Goal: Task Accomplishment & Management: Use online tool/utility

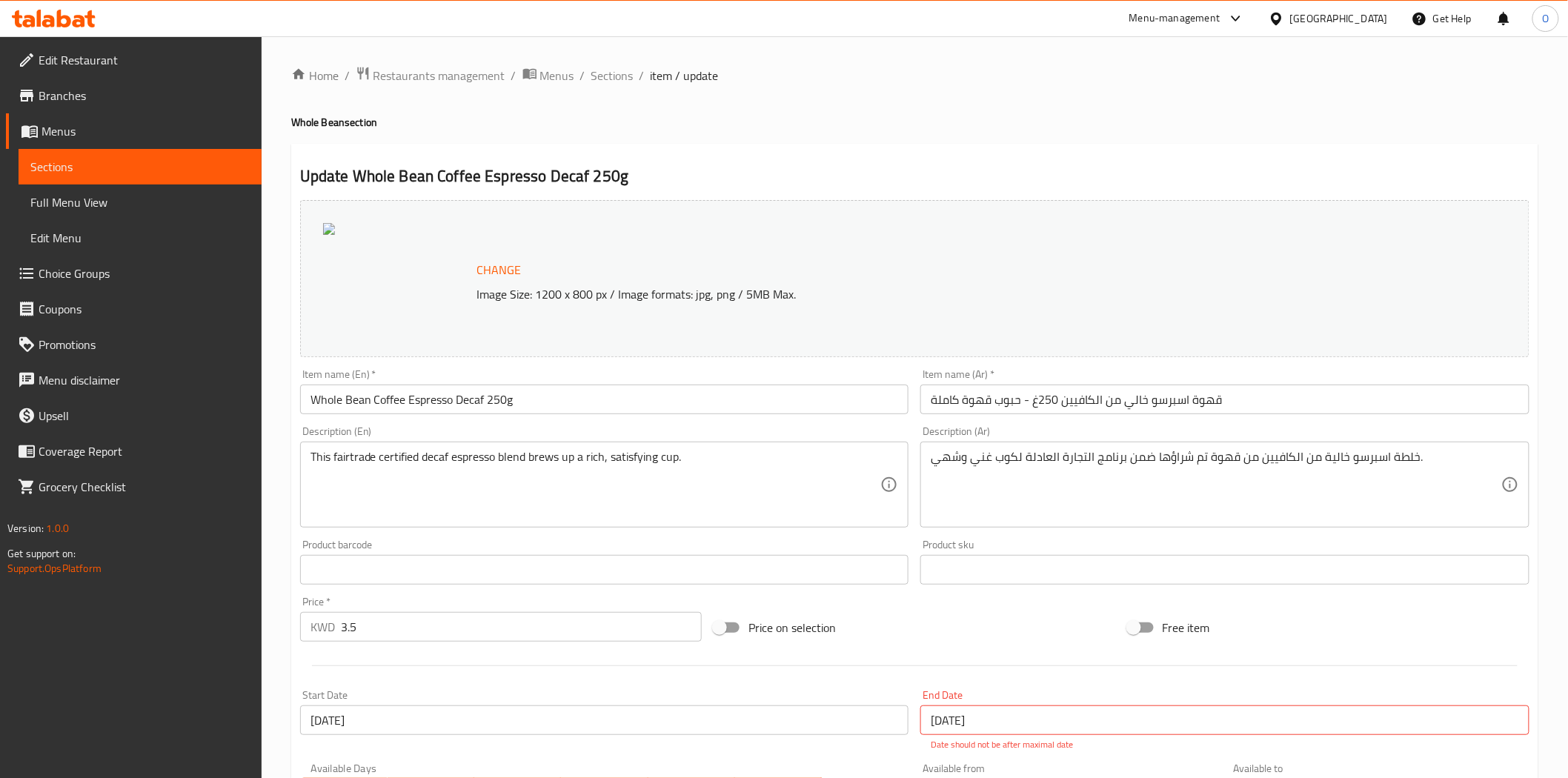
click at [86, 102] on span "Branches" at bounding box center [144, 95] width 211 height 18
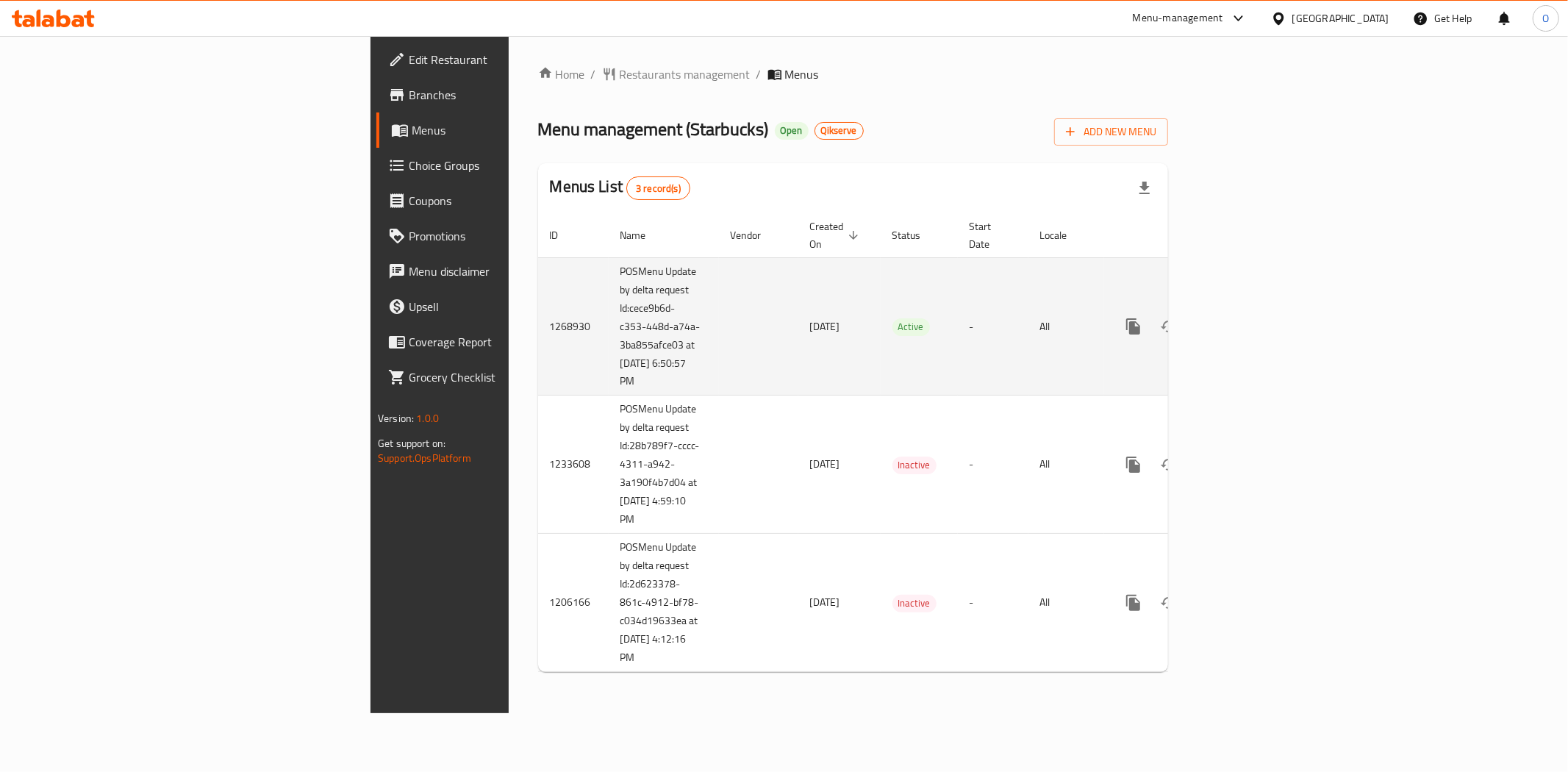
click at [1257, 312] on link "enhanced table" at bounding box center [1239, 326] width 36 height 36
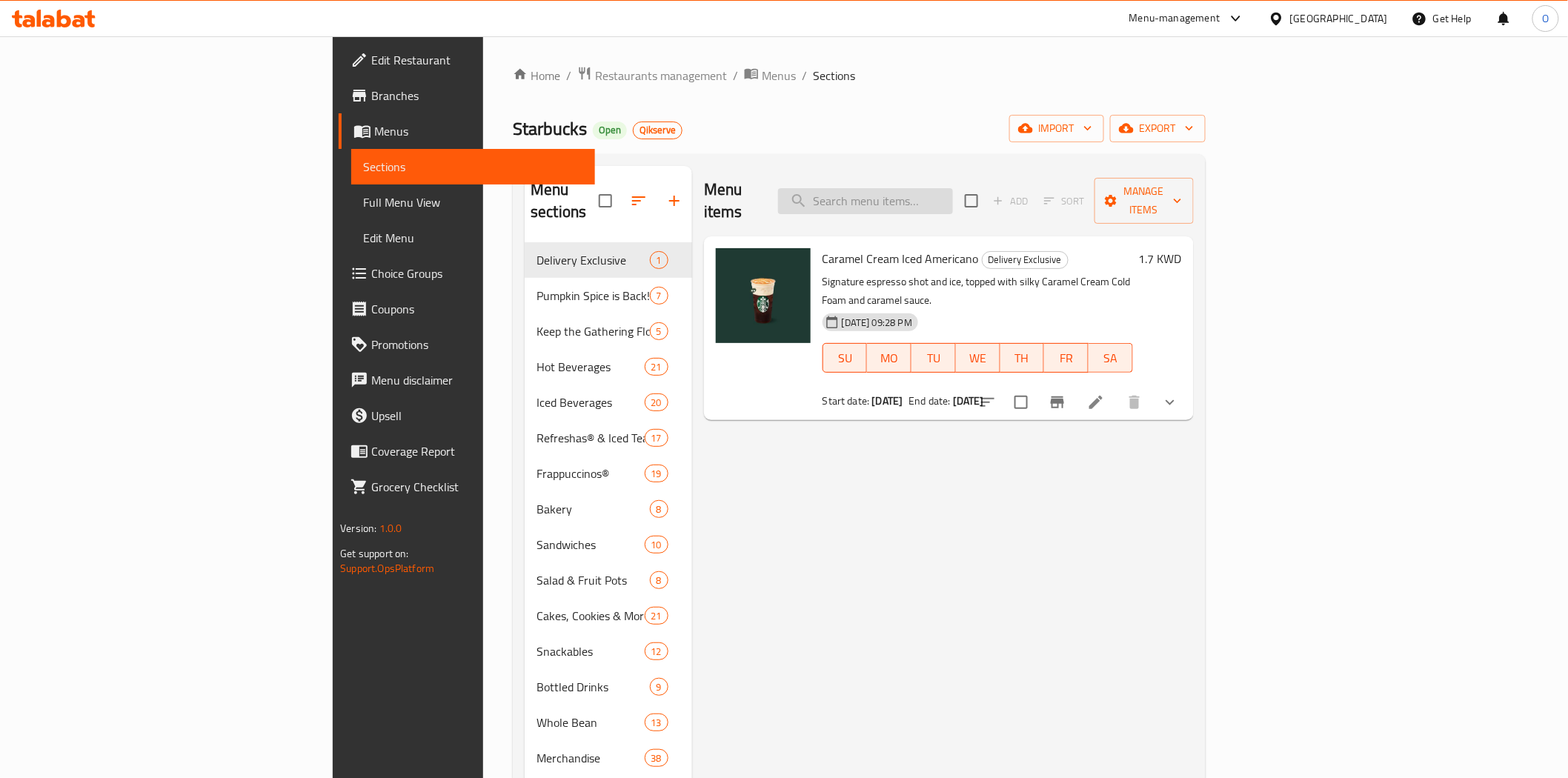
click at [953, 197] on input "search" at bounding box center [866, 201] width 175 height 26
paste input "Whole Bean Coffee Espresso Decaf 250g"
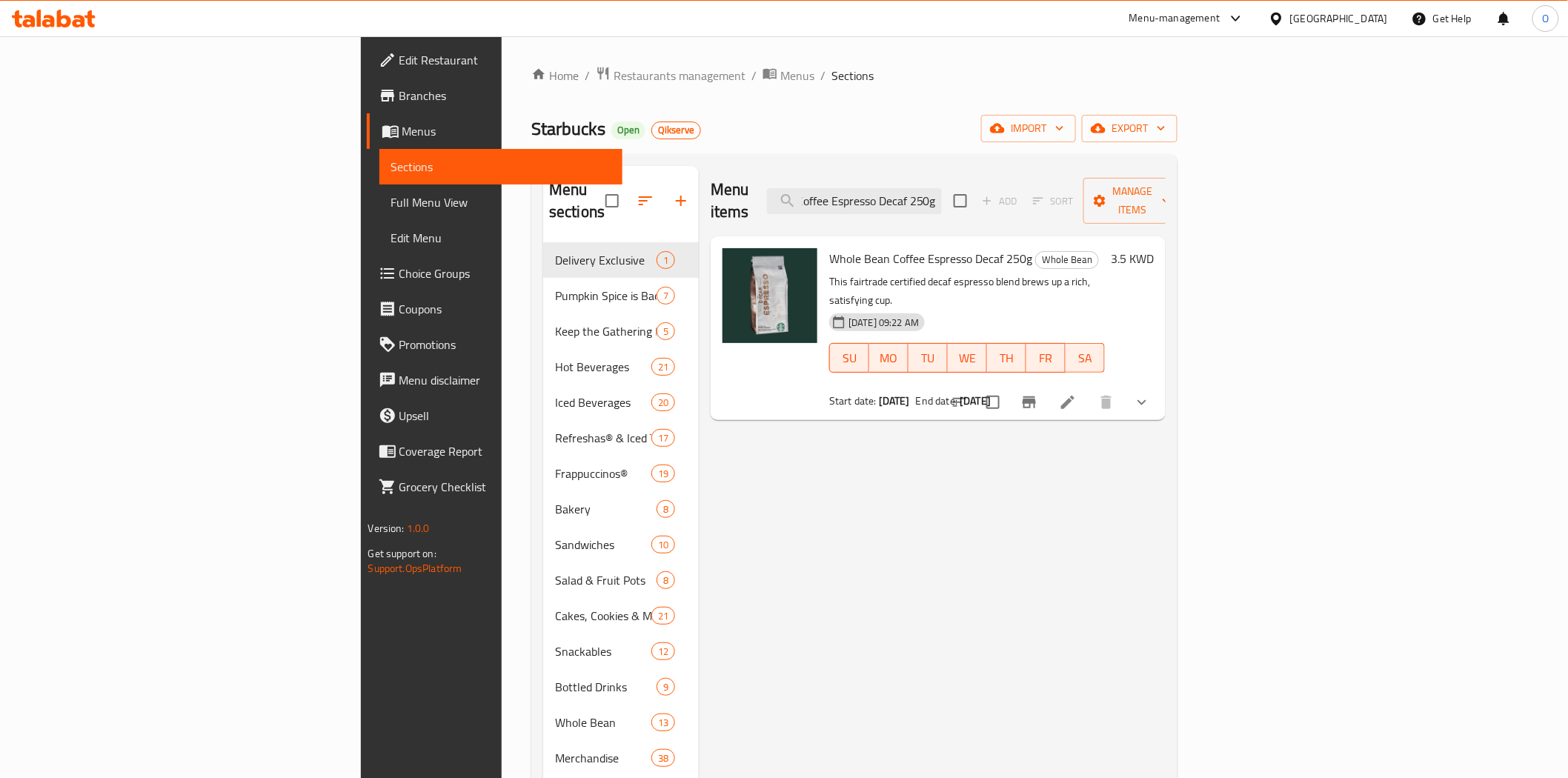
type input "Whole Bean Coffee Espresso Decaf 250g"
click at [1074, 396] on icon at bounding box center [1067, 402] width 13 height 13
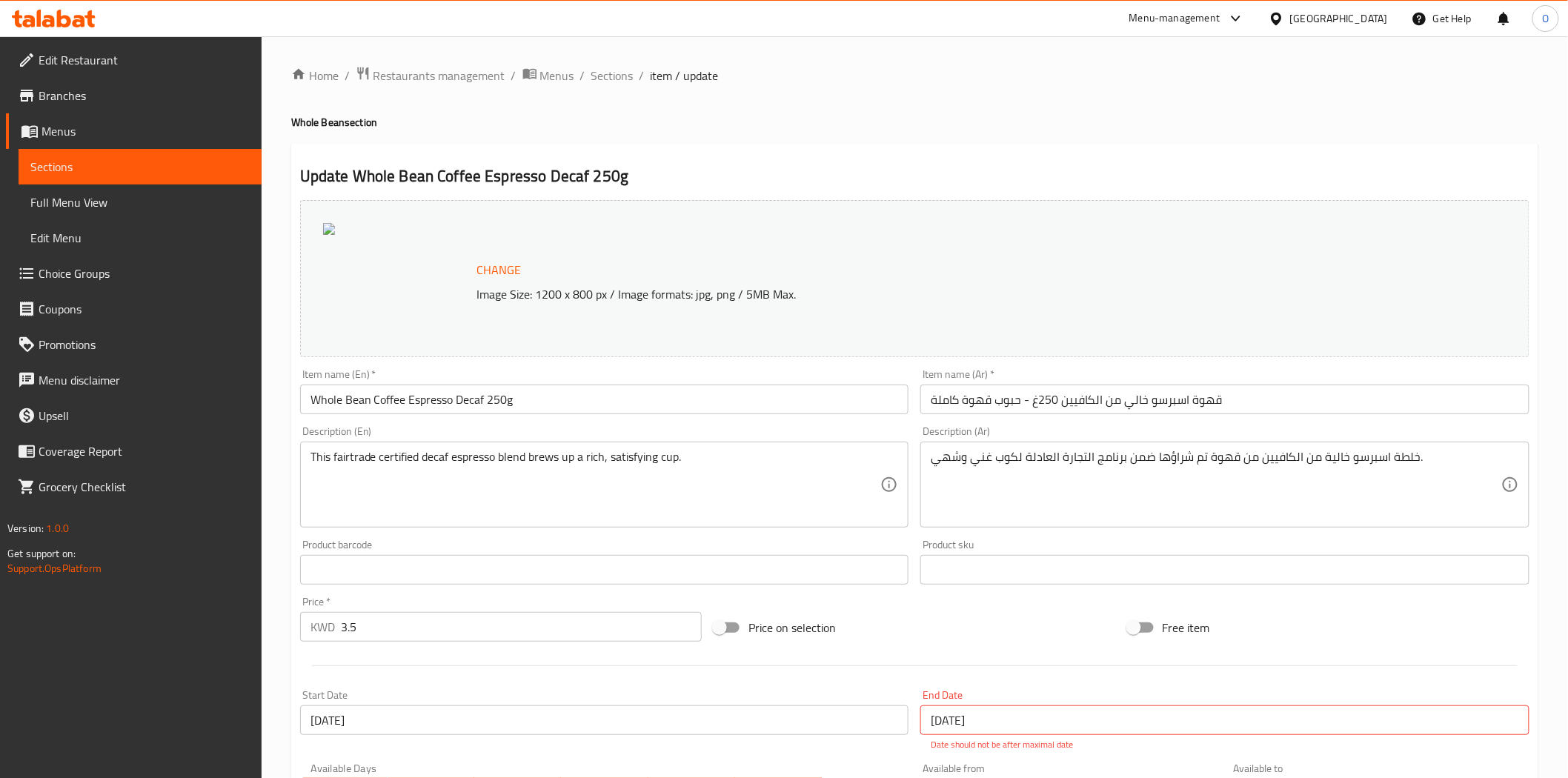
click at [96, 100] on span "Branches" at bounding box center [144, 95] width 211 height 18
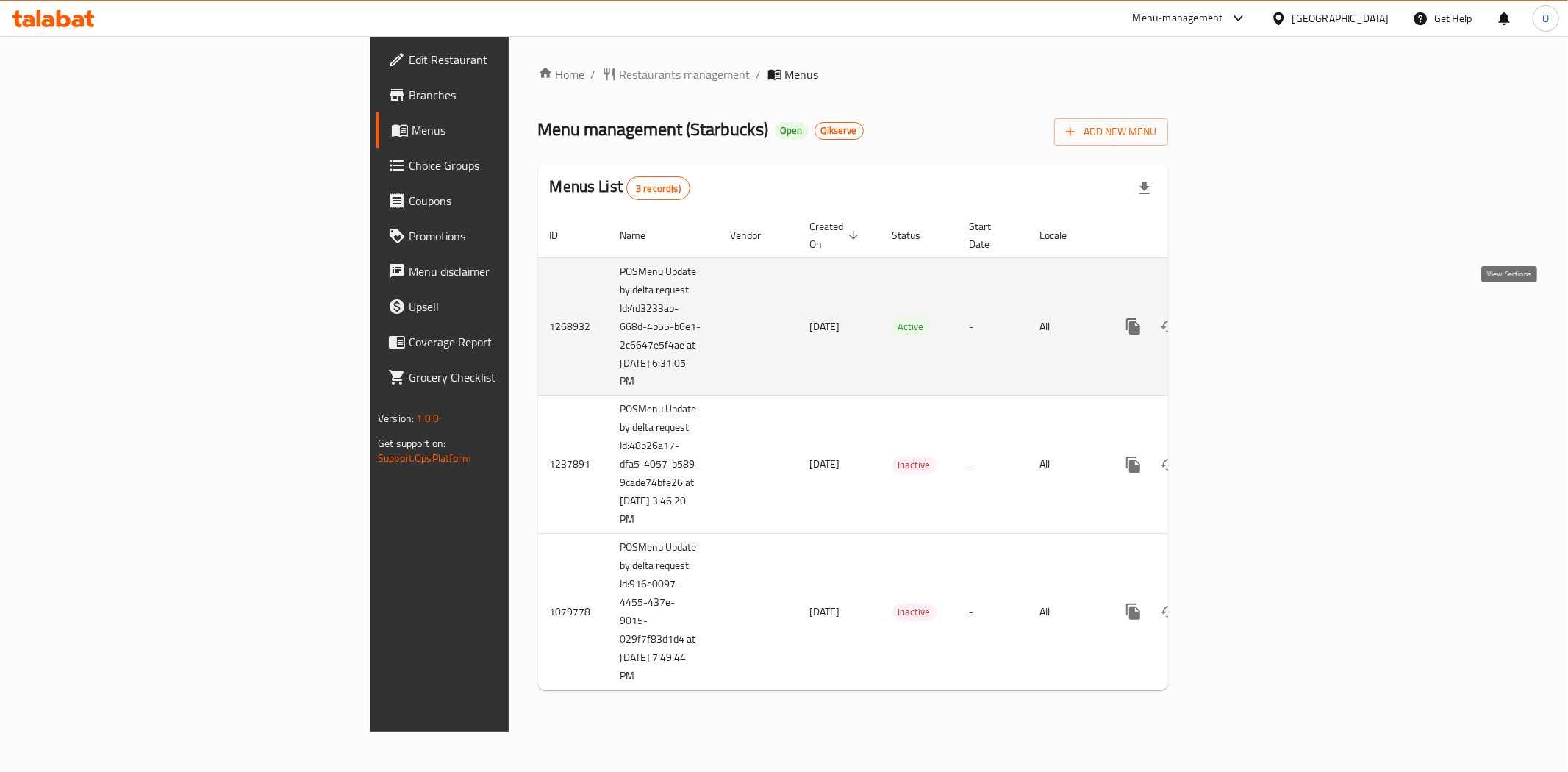
click at [1257, 308] on link "enhanced table" at bounding box center [1239, 326] width 36 height 36
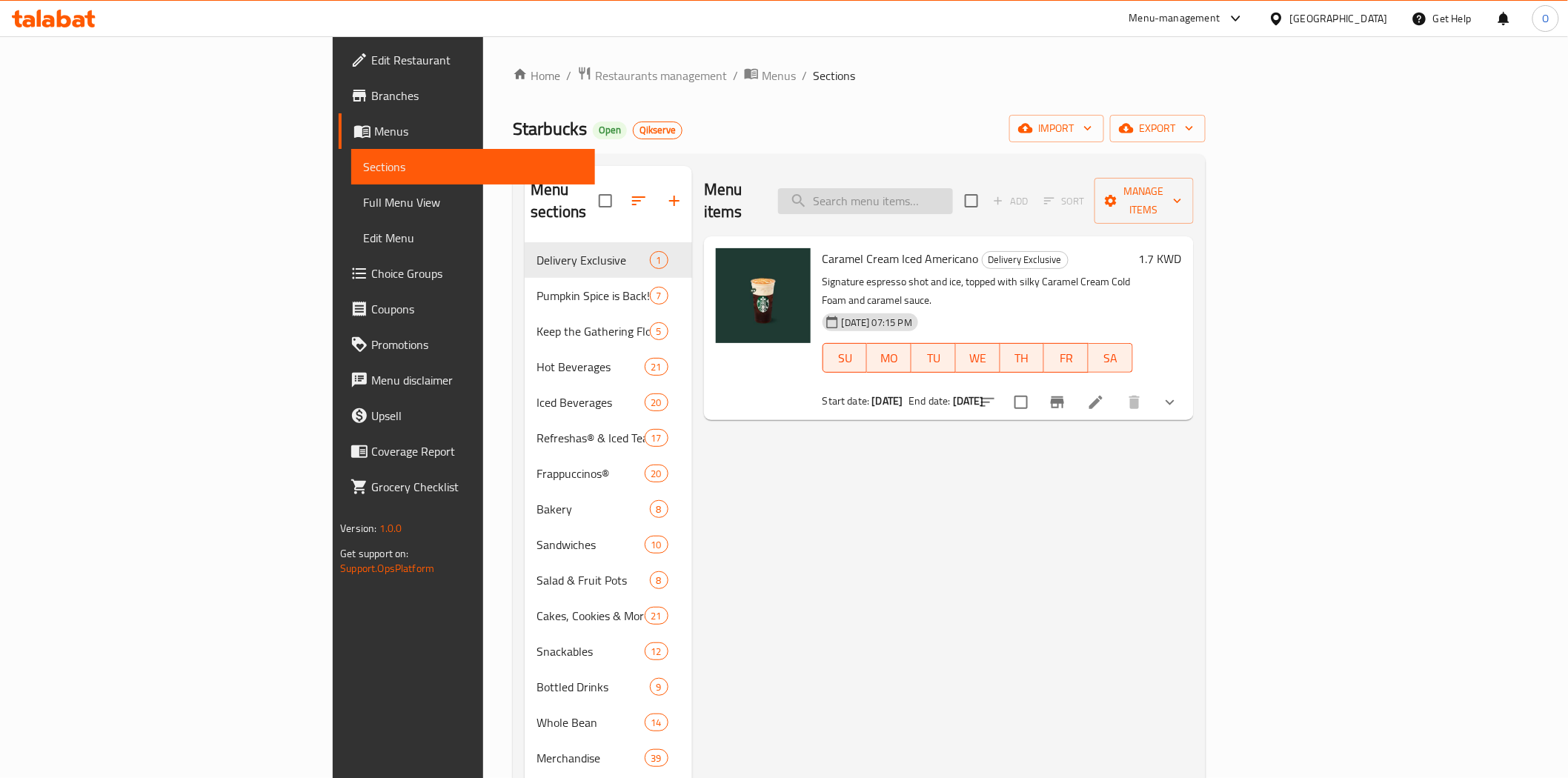
click at [953, 193] on input "search" at bounding box center [866, 201] width 175 height 26
paste input "Whole Bean Coffee Espresso Decaf 250g"
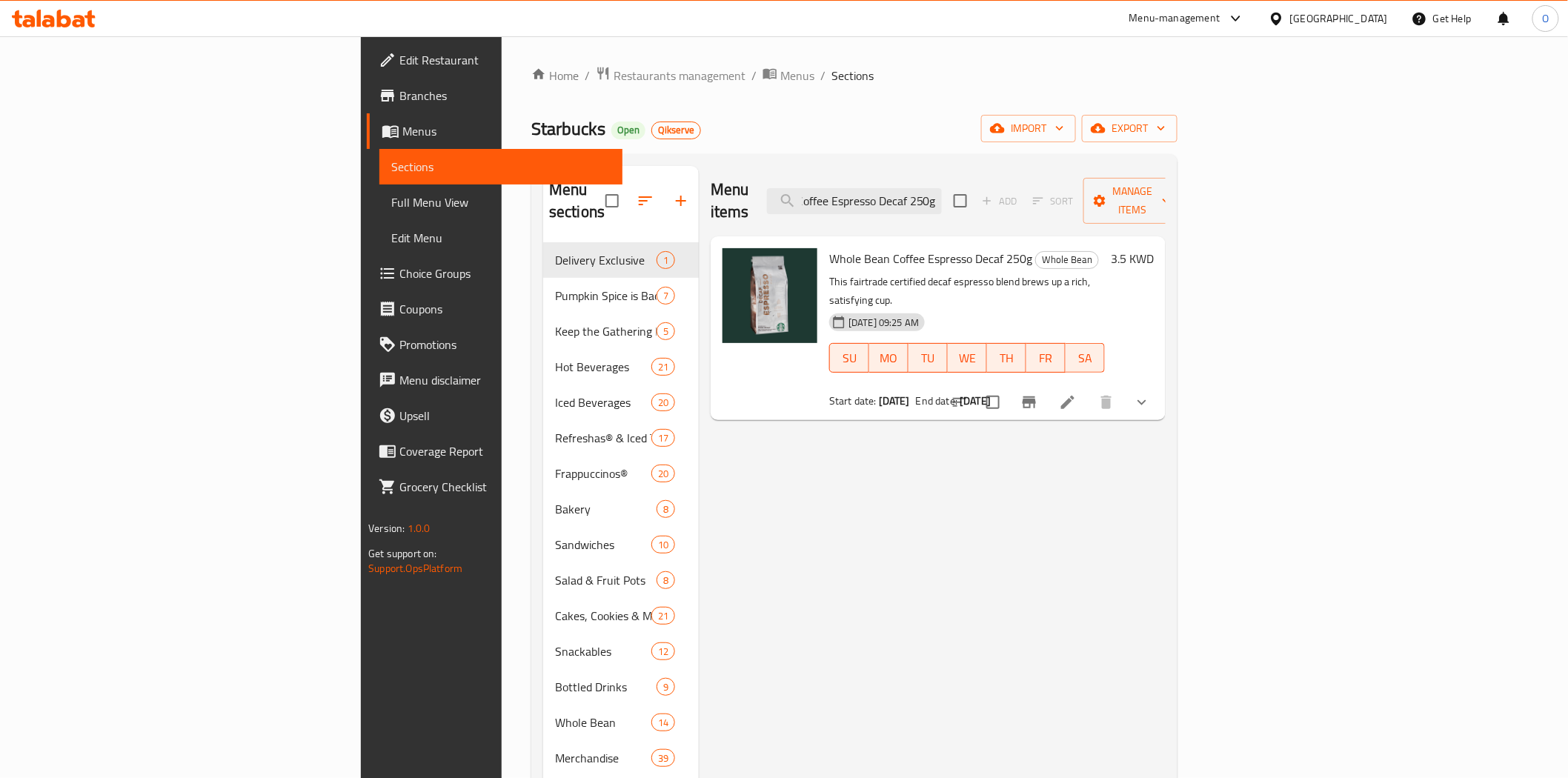
type input "Whole Bean Coffee Espresso Decaf 250g"
click at [1077, 393] on icon at bounding box center [1068, 402] width 18 height 18
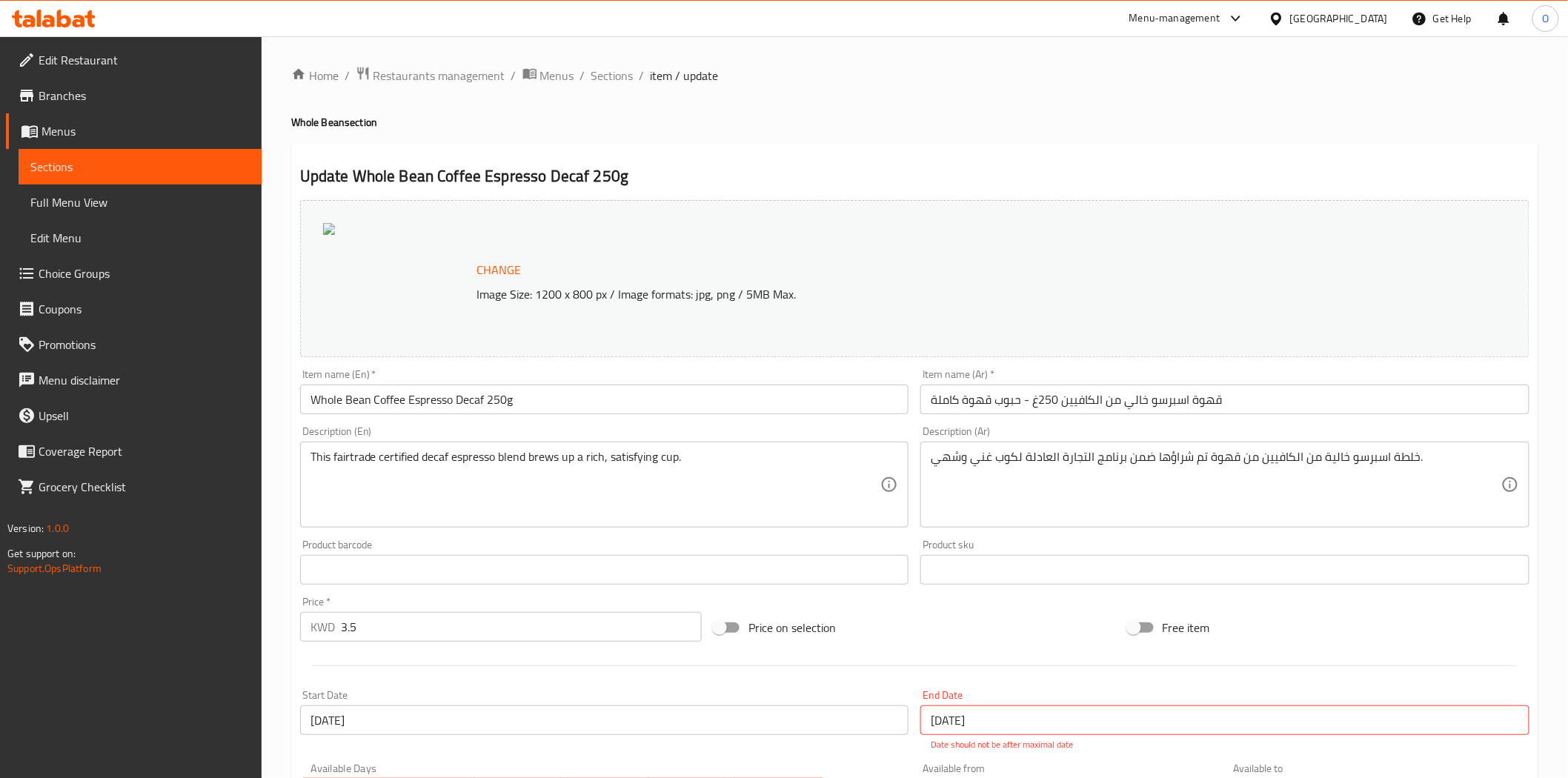
click at [85, 96] on span "Branches" at bounding box center [144, 95] width 211 height 18
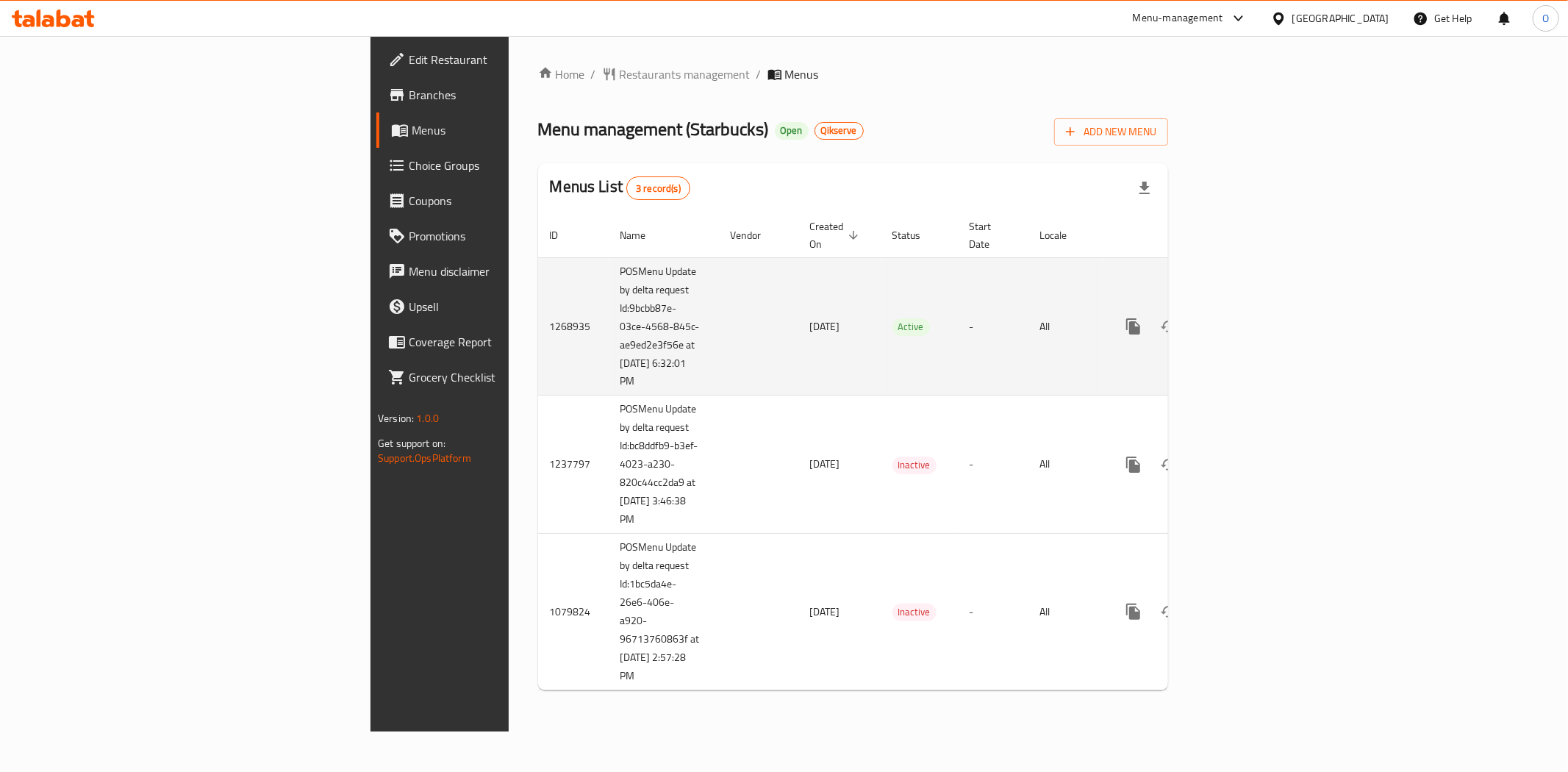
click at [1257, 308] on link "enhanced table" at bounding box center [1239, 326] width 36 height 36
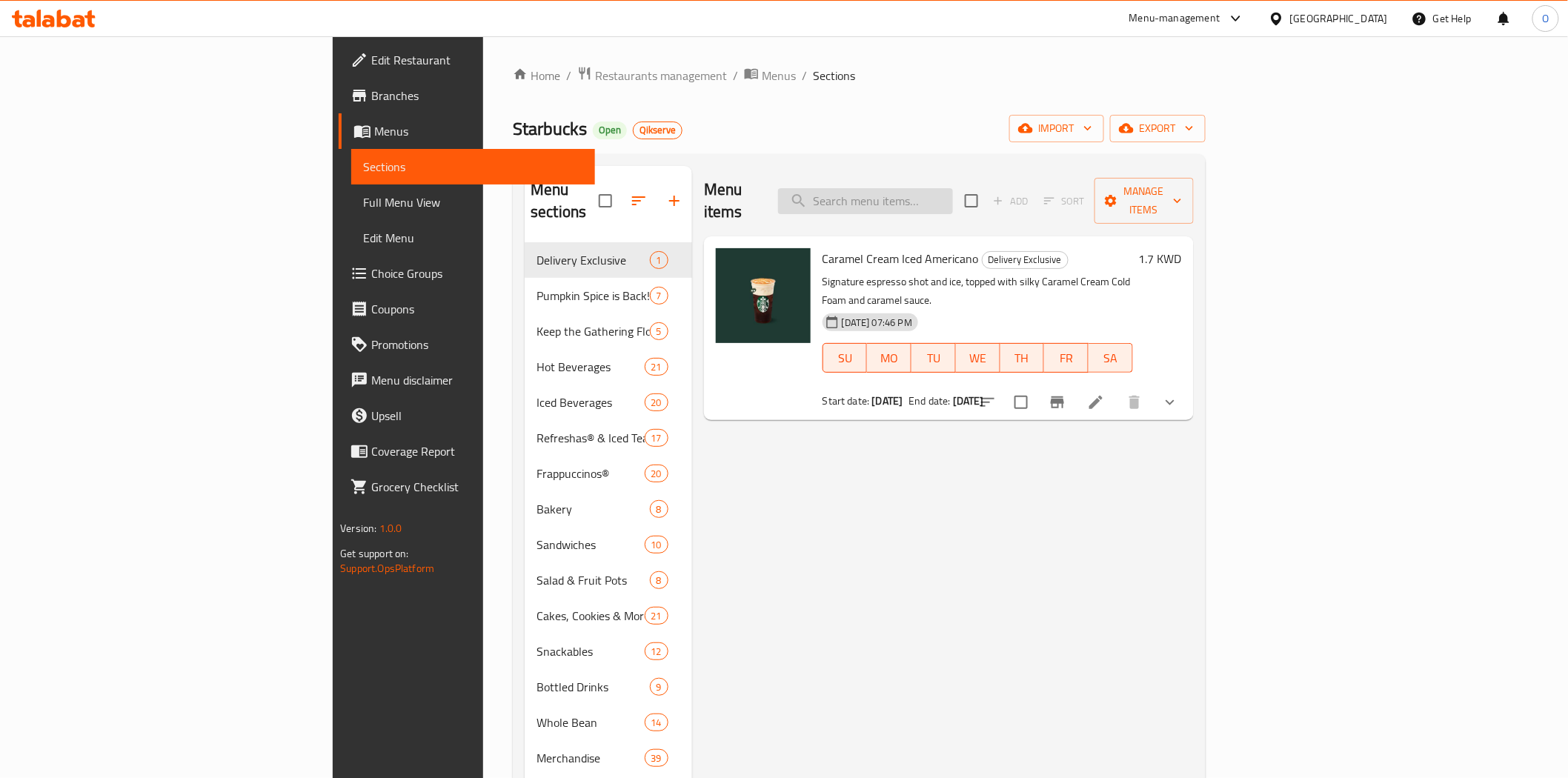
click at [953, 188] on input "search" at bounding box center [866, 201] width 175 height 26
paste input "Whole Bean Coffee Espresso Decaf 250g"
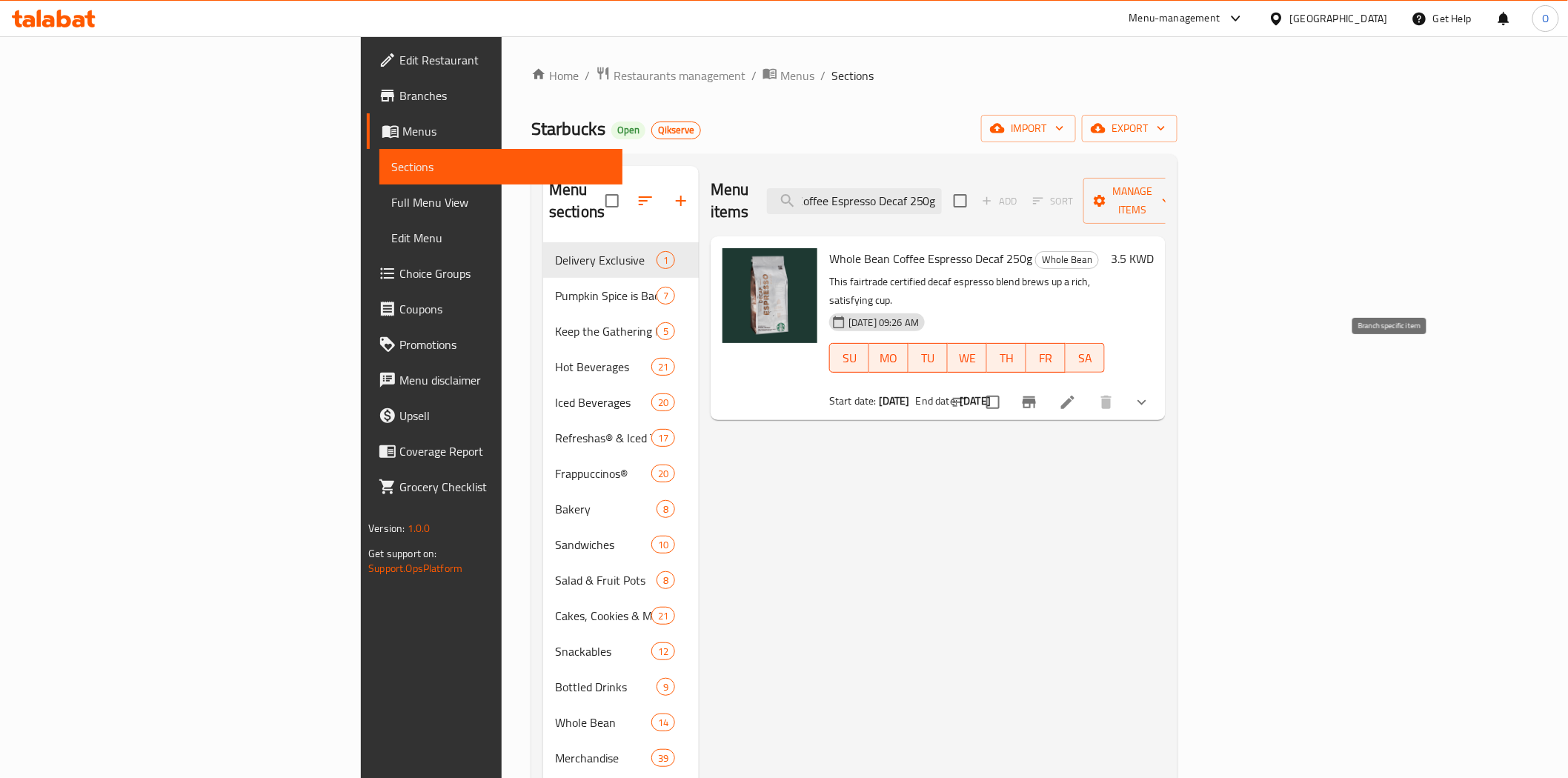
type input "Whole Bean Coffee Espresso Decaf 250g"
click at [1088, 389] on li at bounding box center [1067, 402] width 42 height 27
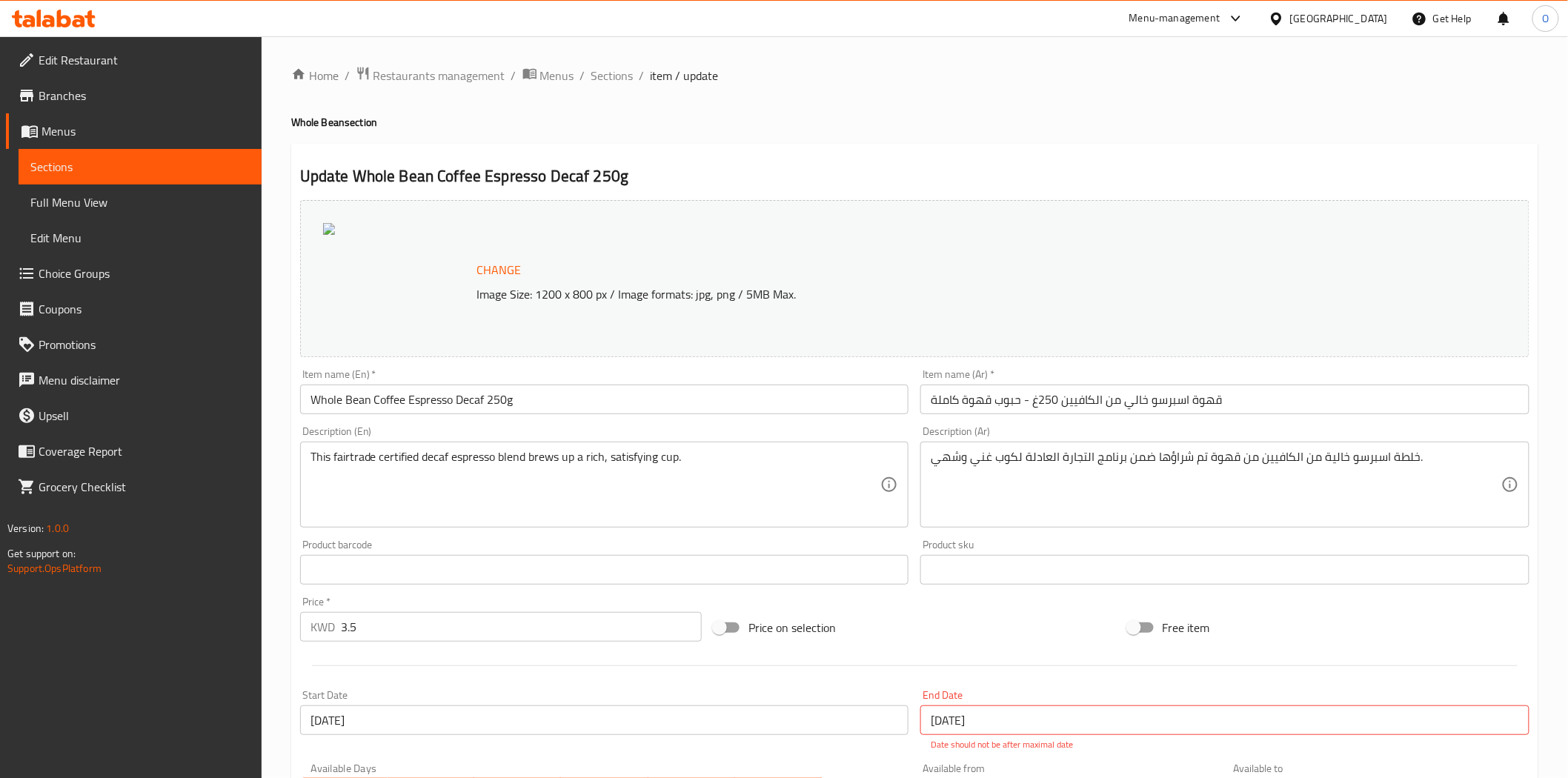
click at [125, 104] on link "Branches" at bounding box center [133, 95] width 255 height 36
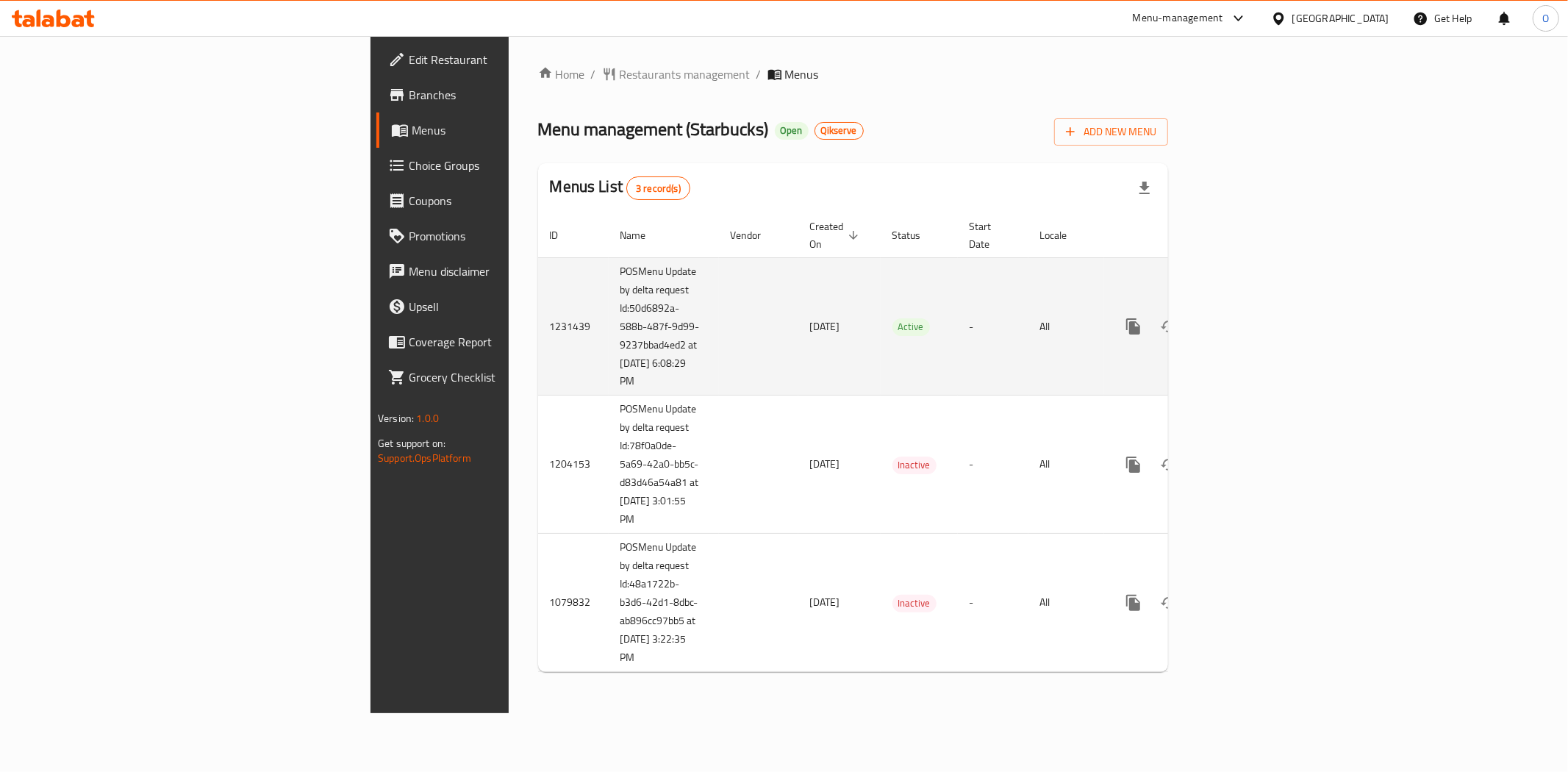
click at [1246, 320] on icon "enhanced table" at bounding box center [1239, 326] width 13 height 13
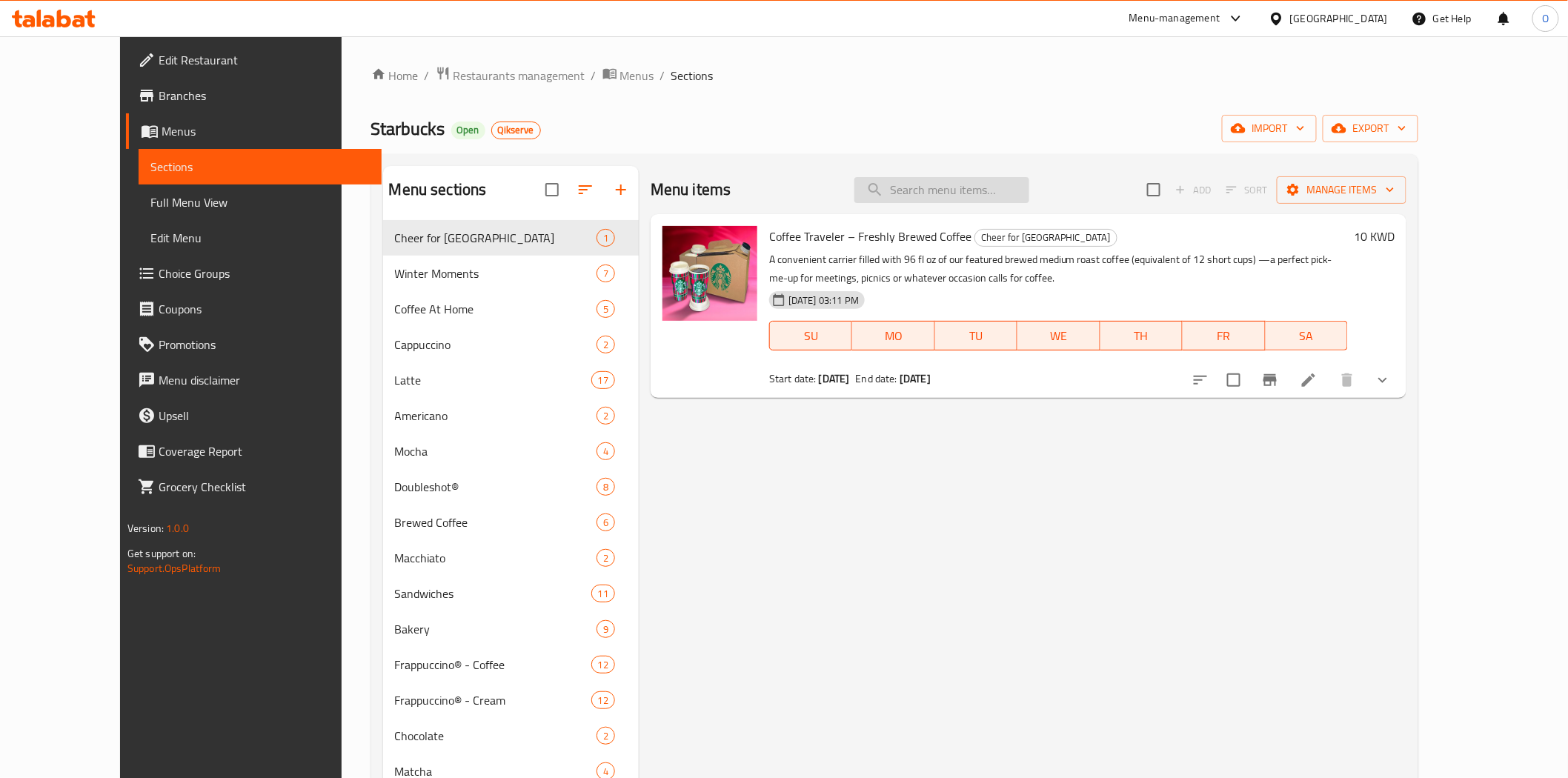
click at [1018, 189] on input "search" at bounding box center [941, 190] width 175 height 26
paste input "Whole Bean Coffee Espresso Decaf 250g"
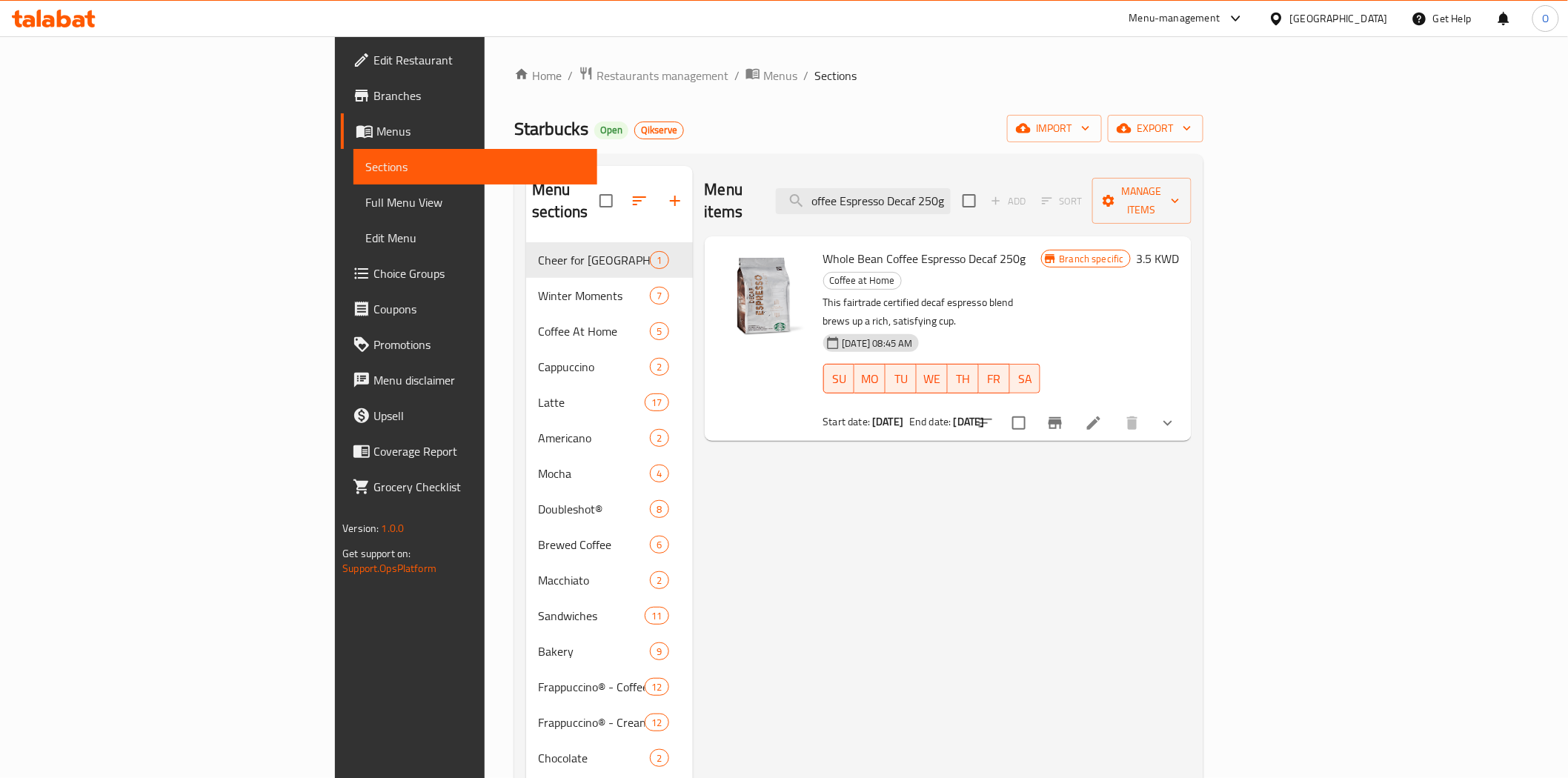
type input "Whole Bean Coffee Espresso Decaf 250g"
click at [1102, 414] on icon at bounding box center [1094, 423] width 18 height 18
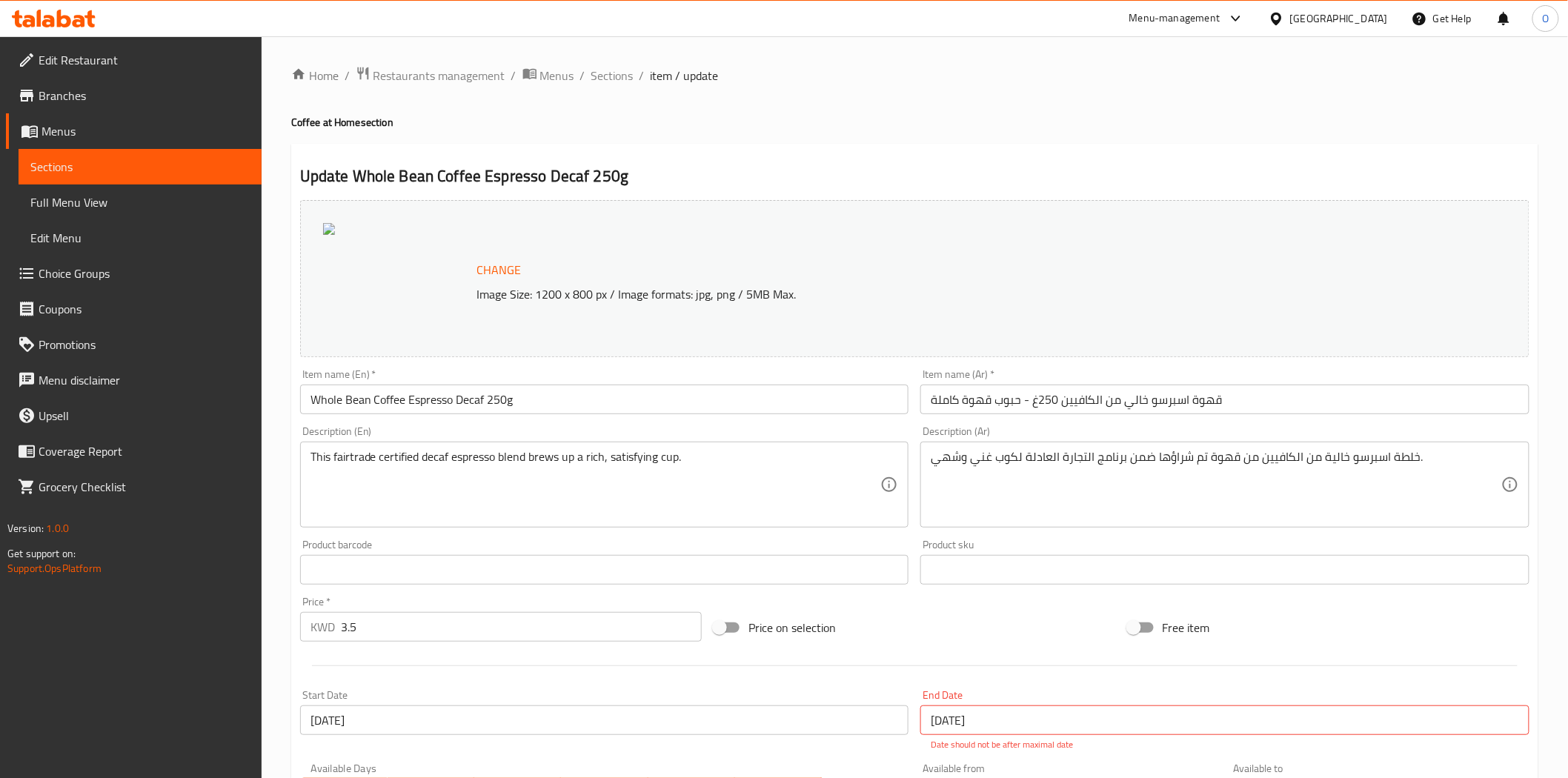
click at [175, 96] on span "Branches" at bounding box center [144, 95] width 211 height 18
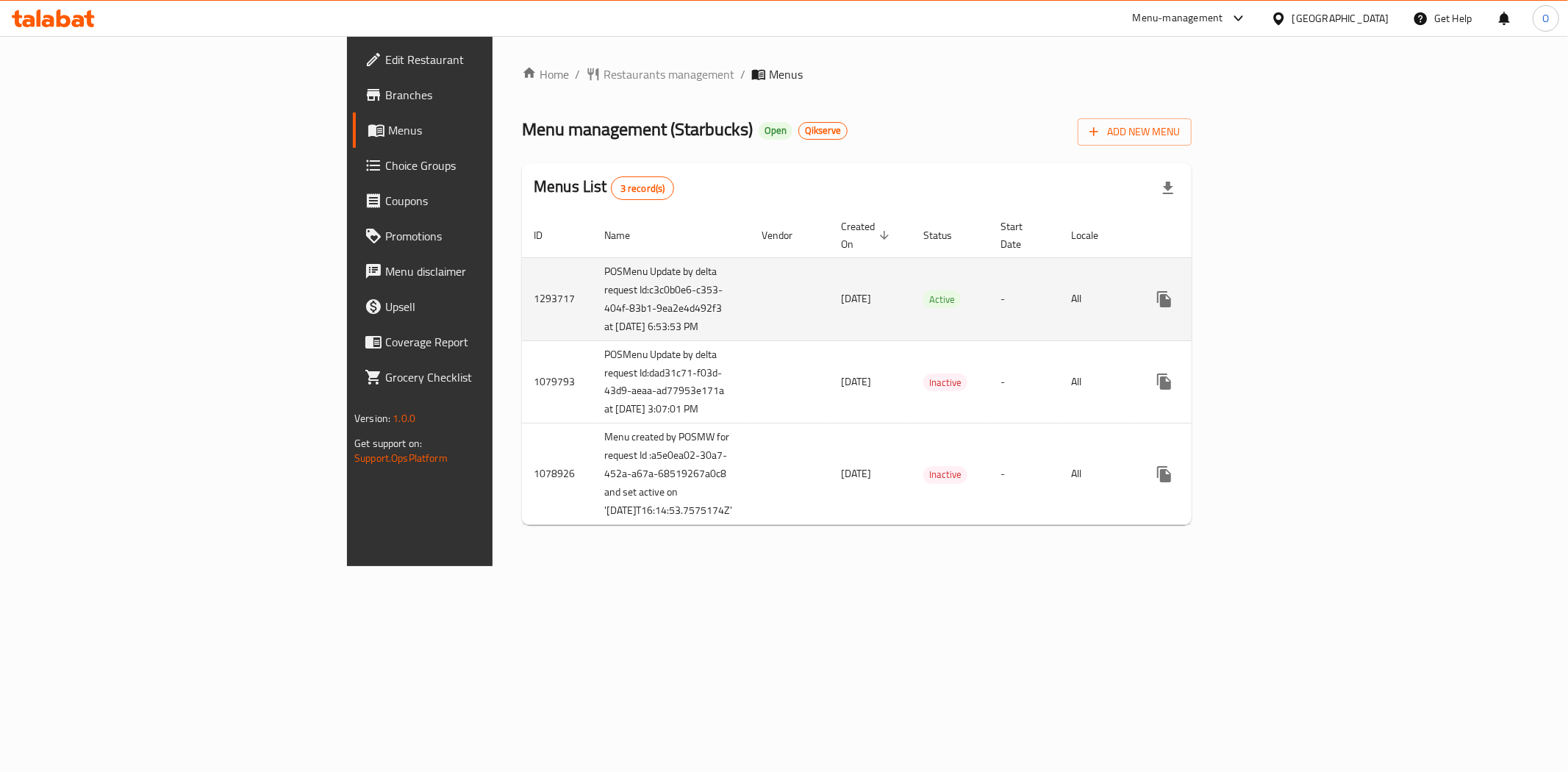
click at [1279, 295] on icon "enhanced table" at bounding box center [1270, 299] width 18 height 18
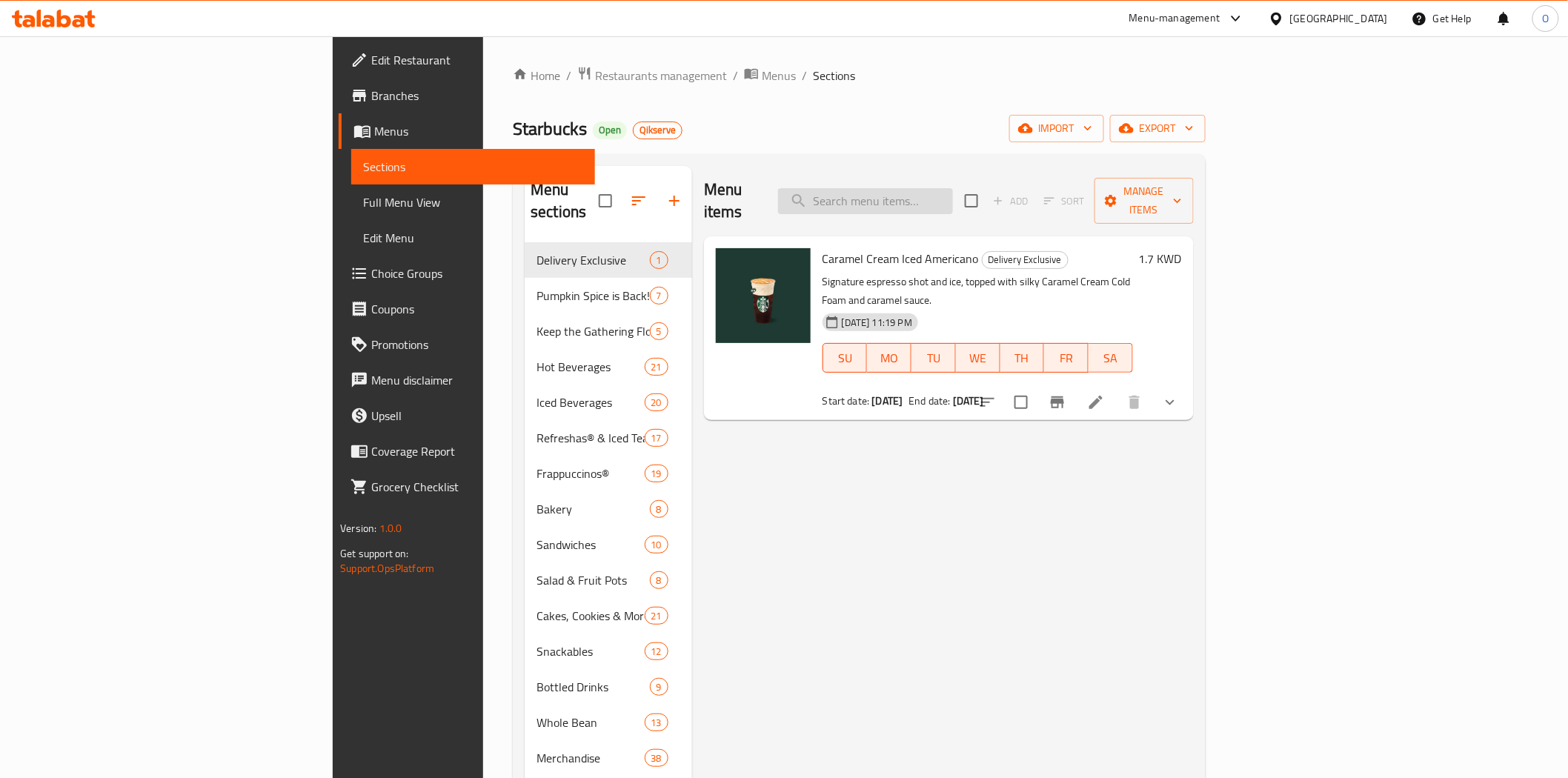
click at [953, 188] on input "search" at bounding box center [866, 201] width 175 height 26
paste input "Whole Bean Coffee Espresso Decaf 250g"
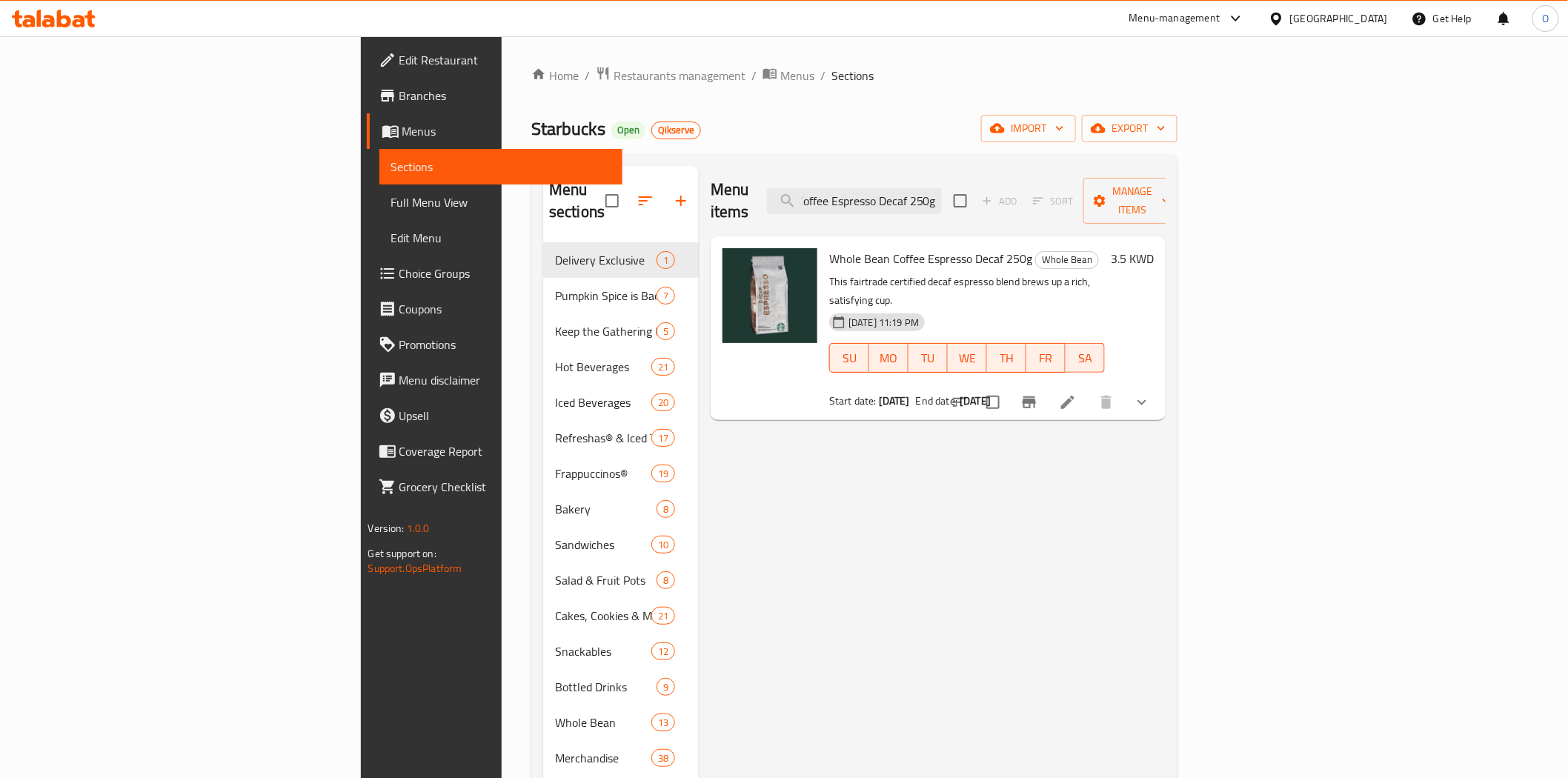
type input "Whole Bean Coffee Espresso Decaf 250g"
click at [1088, 389] on li at bounding box center [1067, 402] width 42 height 27
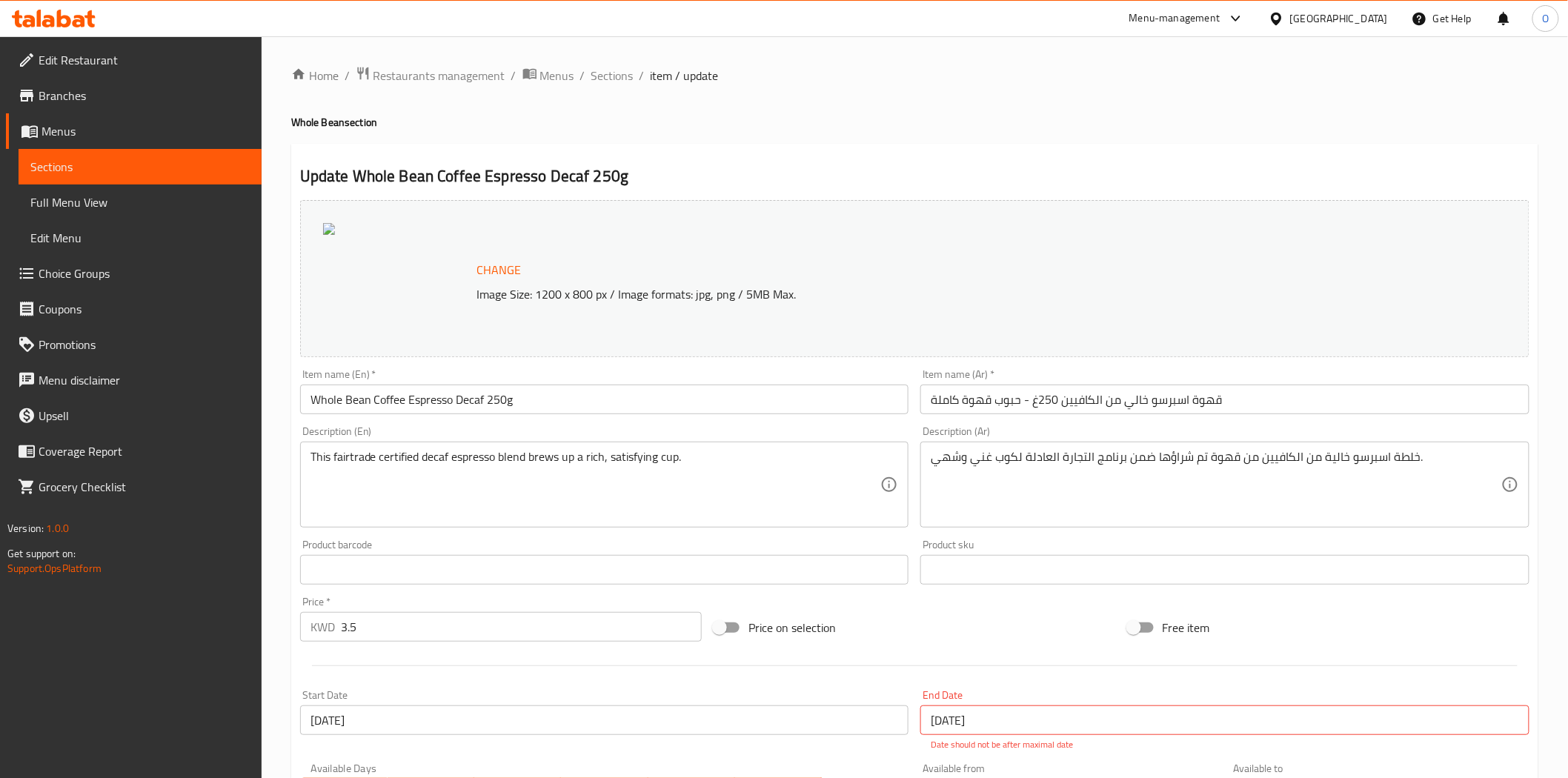
click at [113, 104] on link "Branches" at bounding box center [133, 95] width 255 height 36
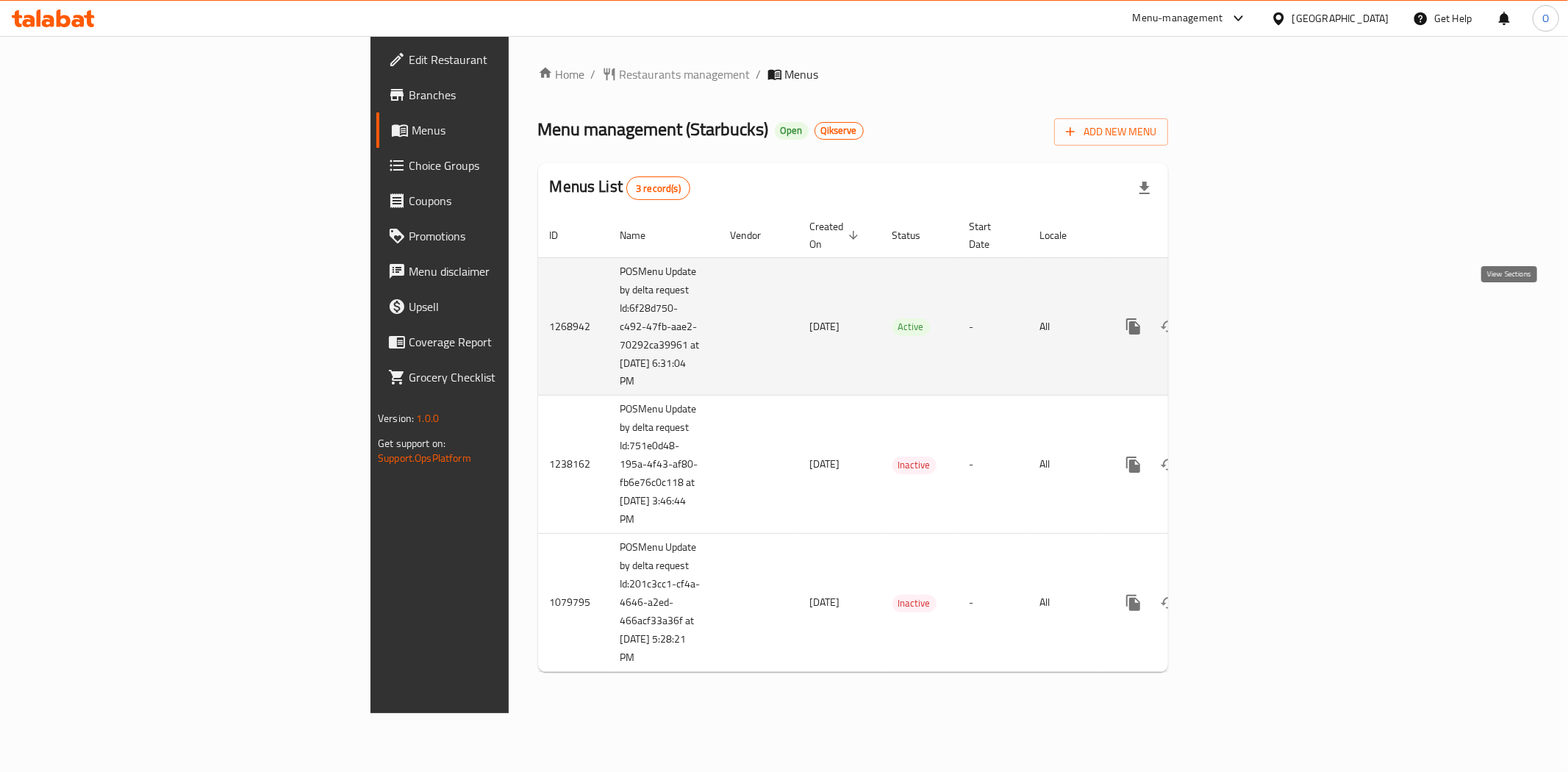
click at [1257, 308] on link "enhanced table" at bounding box center [1239, 326] width 36 height 36
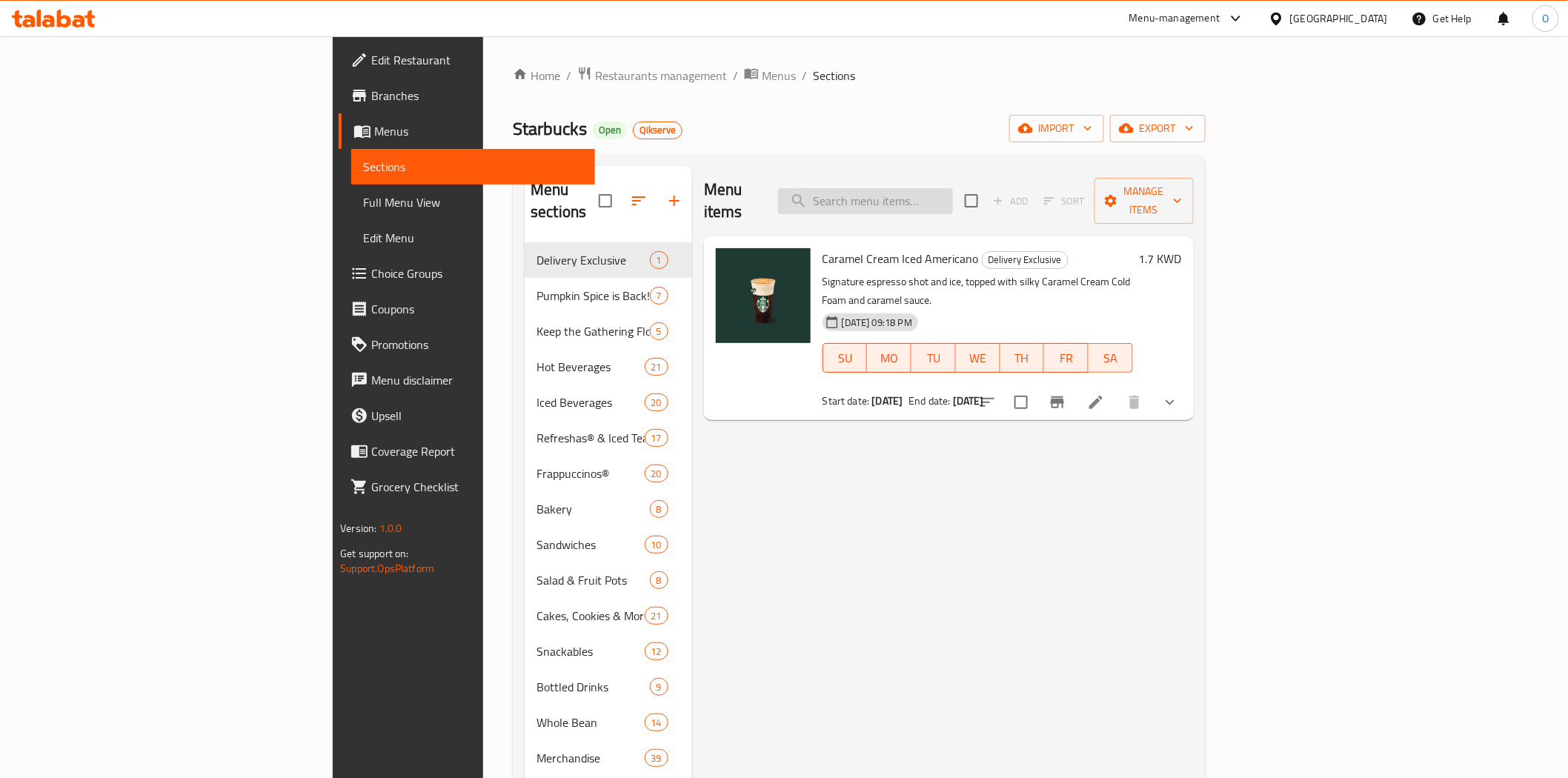
click at [952, 188] on input "search" at bounding box center [866, 201] width 175 height 26
paste input "Whole Bean Coffee Espresso Decaf 250g"
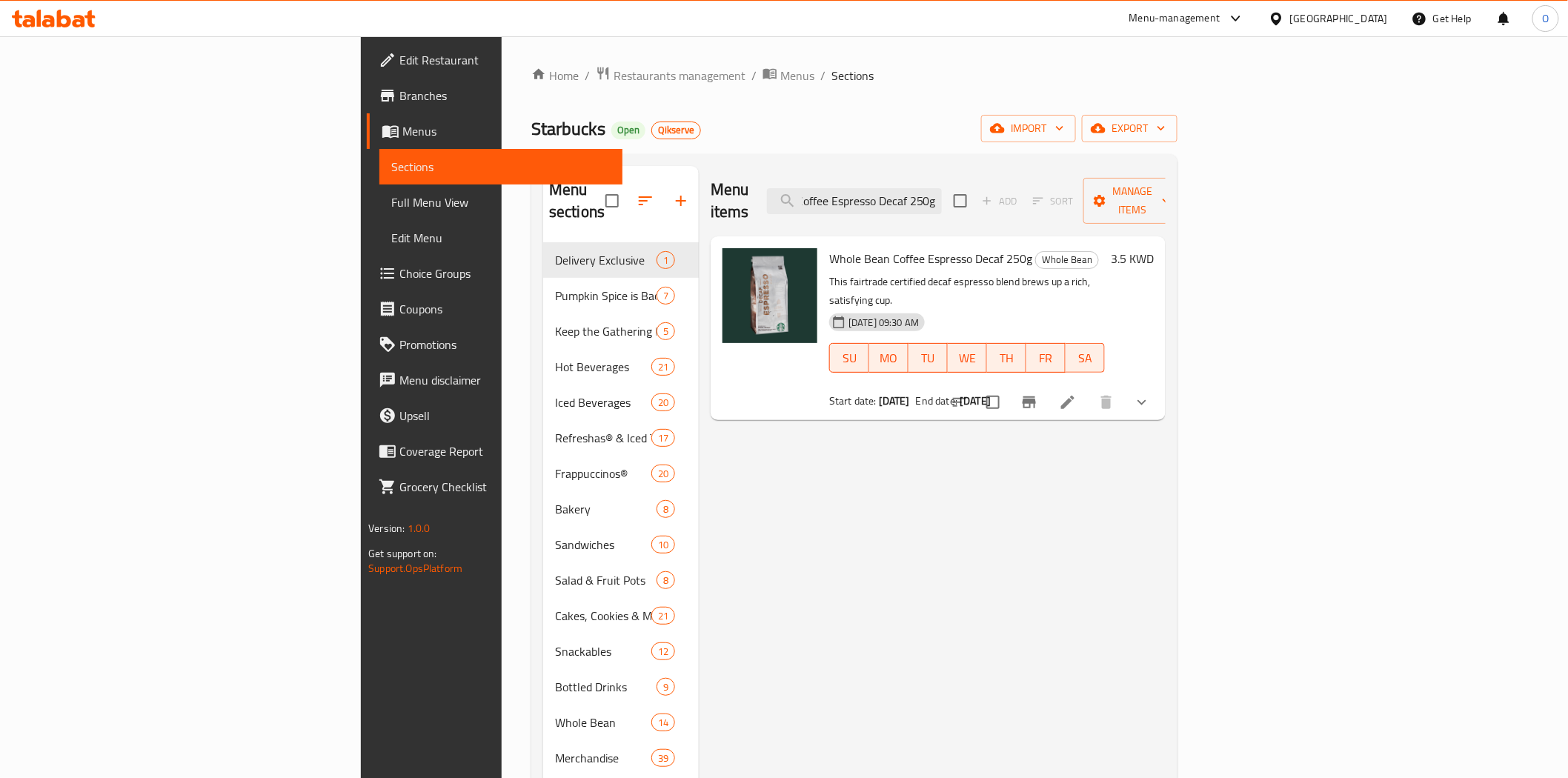
type input "Whole Bean Coffee Espresso Decaf 250g"
click at [1088, 389] on li at bounding box center [1067, 402] width 42 height 27
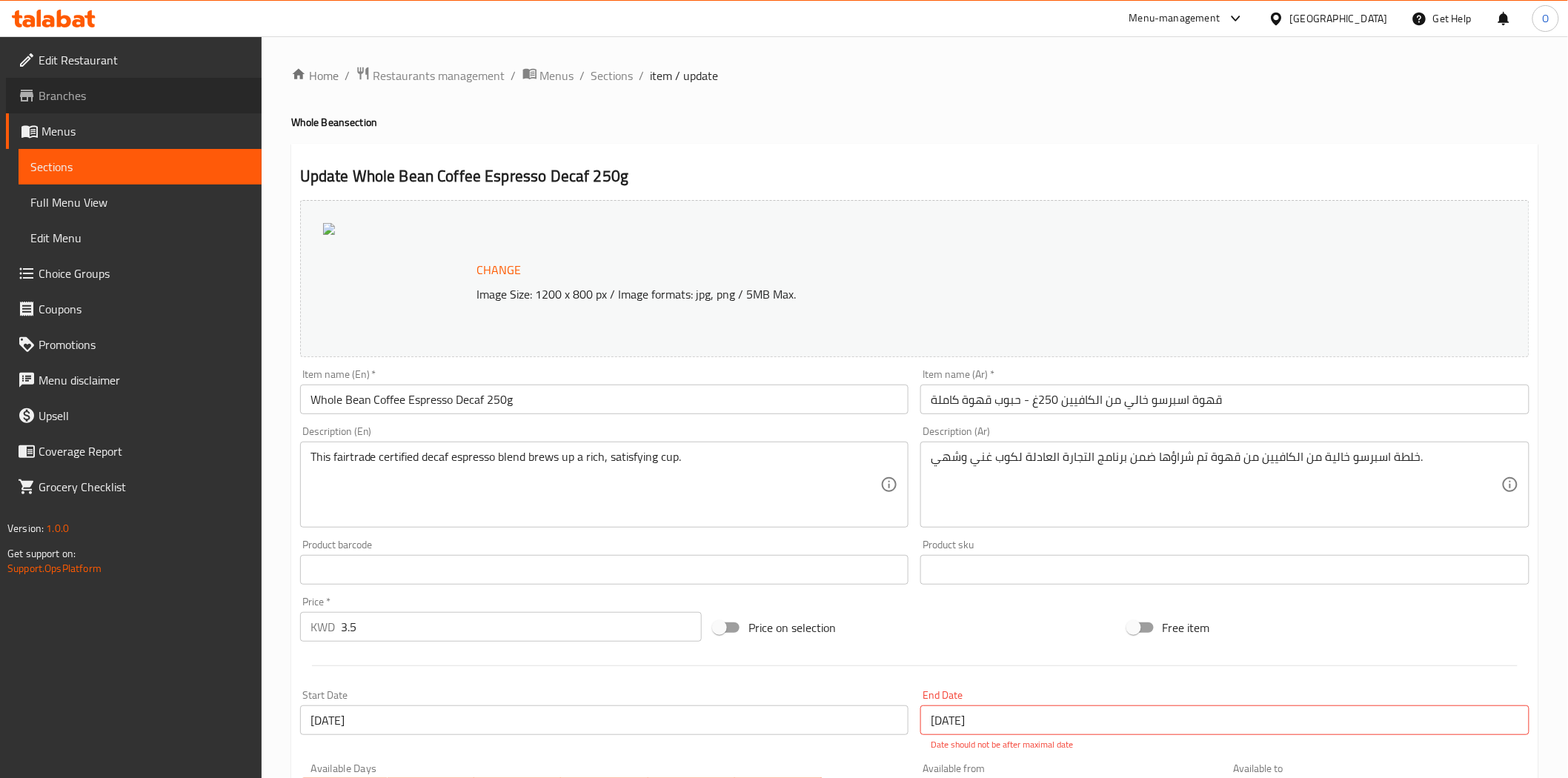
click at [65, 90] on span "Branches" at bounding box center [144, 95] width 211 height 18
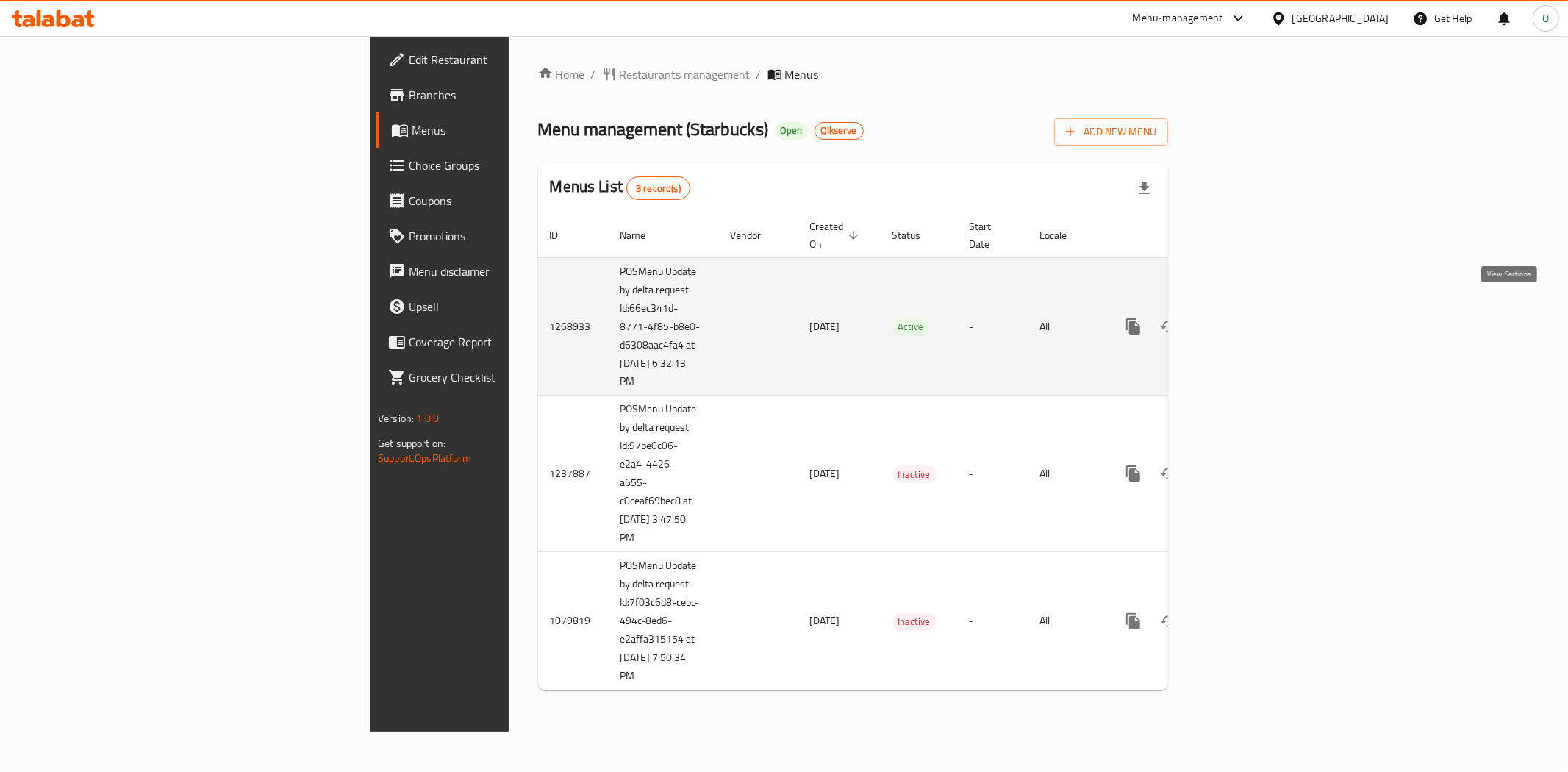
click at [1248, 317] on icon "enhanced table" at bounding box center [1239, 326] width 18 height 18
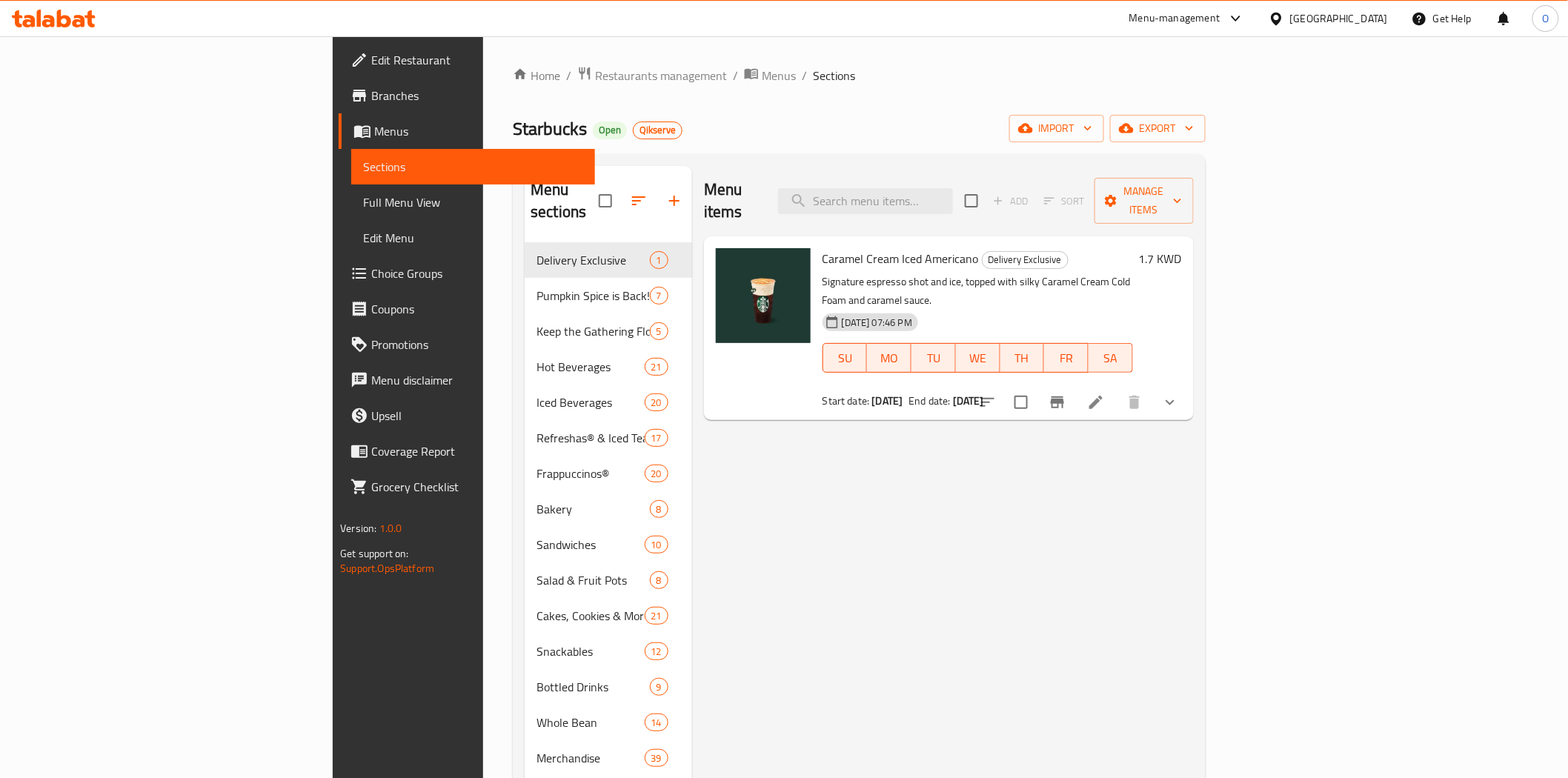
click at [1022, 208] on div "Menu items Add Sort Manage items" at bounding box center [949, 201] width 489 height 70
click at [1022, 203] on div "Menu items Add Sort Manage items" at bounding box center [949, 201] width 489 height 70
click at [953, 190] on input "search" at bounding box center [866, 201] width 175 height 26
paste input "Whole Bean Coffee Espresso Decaf 250g"
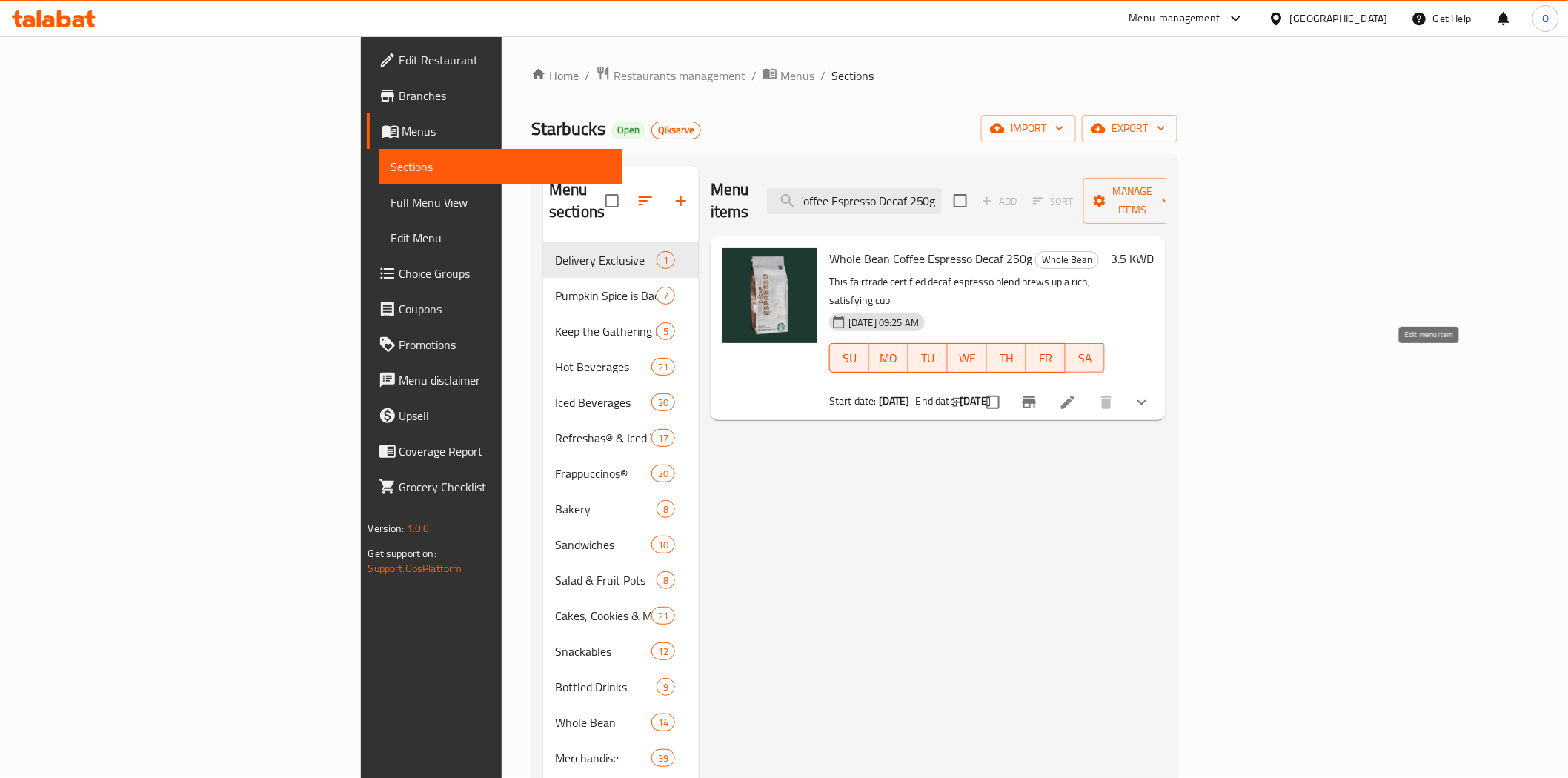
type input "Whole Bean Coffee Espresso Decaf 250g"
click at [1074, 396] on icon at bounding box center [1067, 402] width 13 height 13
